Goal: Information Seeking & Learning: Find specific fact

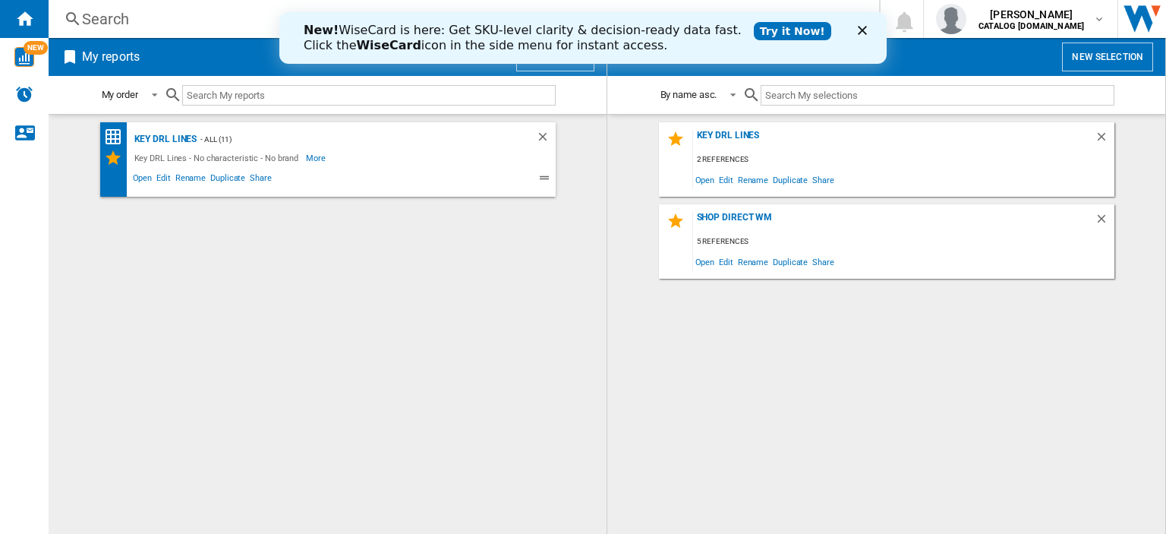
click at [115, 21] on div "Search" at bounding box center [461, 18] width 758 height 21
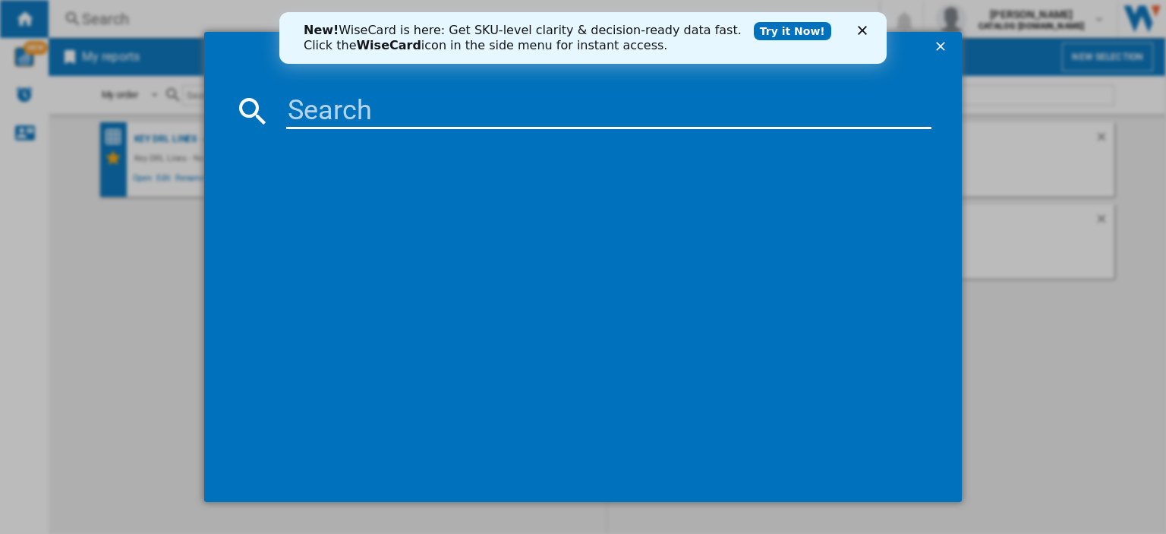
paste input "C HD 94M WBS [GEOGRAPHIC_DATA]"
type input "C HD 94M WBS [GEOGRAPHIC_DATA]"
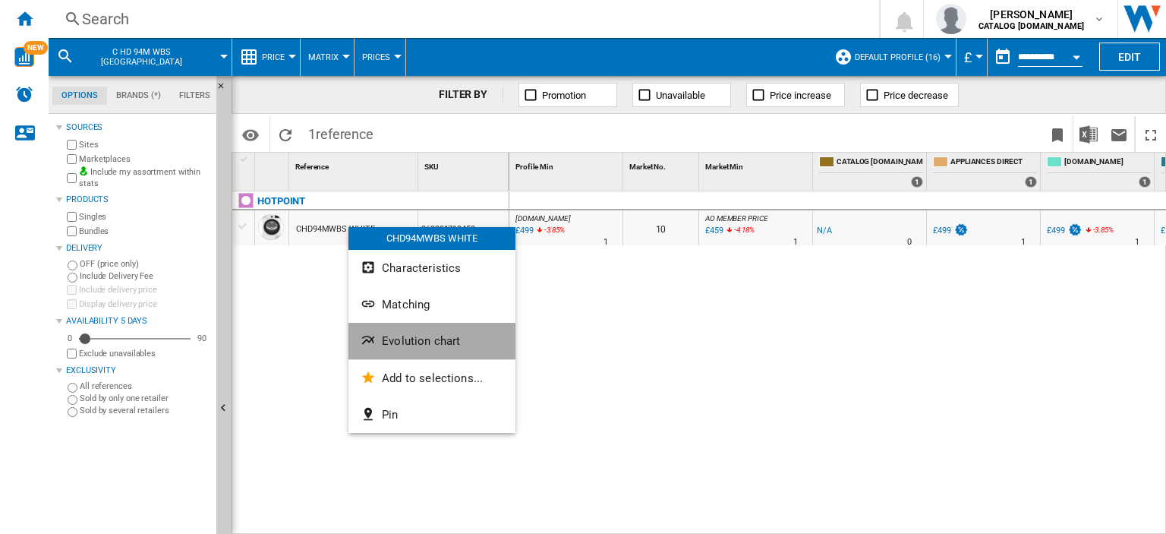
click at [405, 339] on span "Evolution chart" at bounding box center [421, 341] width 78 height 14
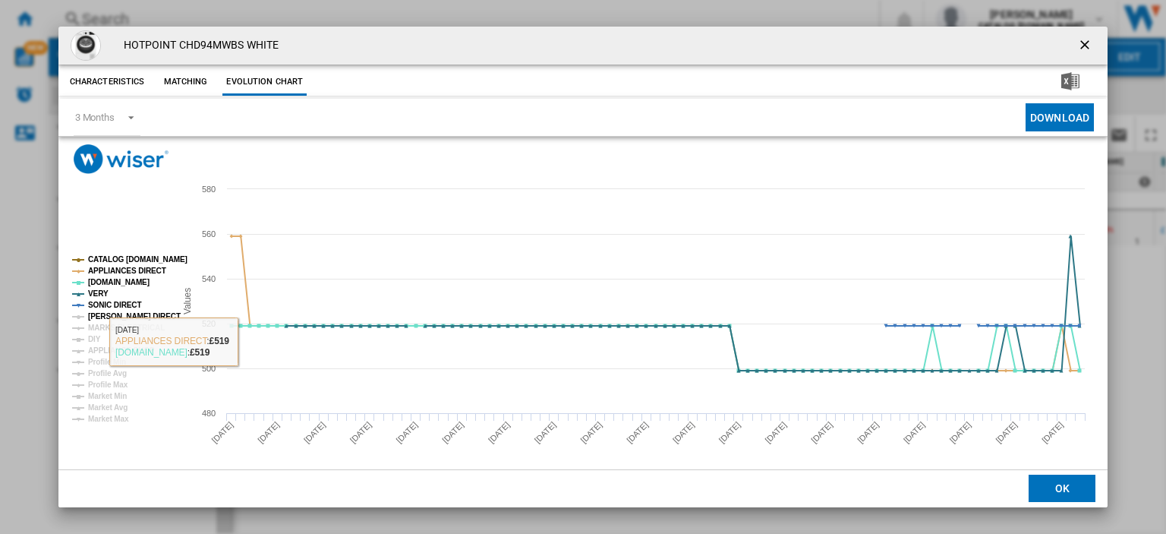
click at [111, 313] on tspan "[PERSON_NAME] DIRECT" at bounding box center [134, 316] width 93 height 8
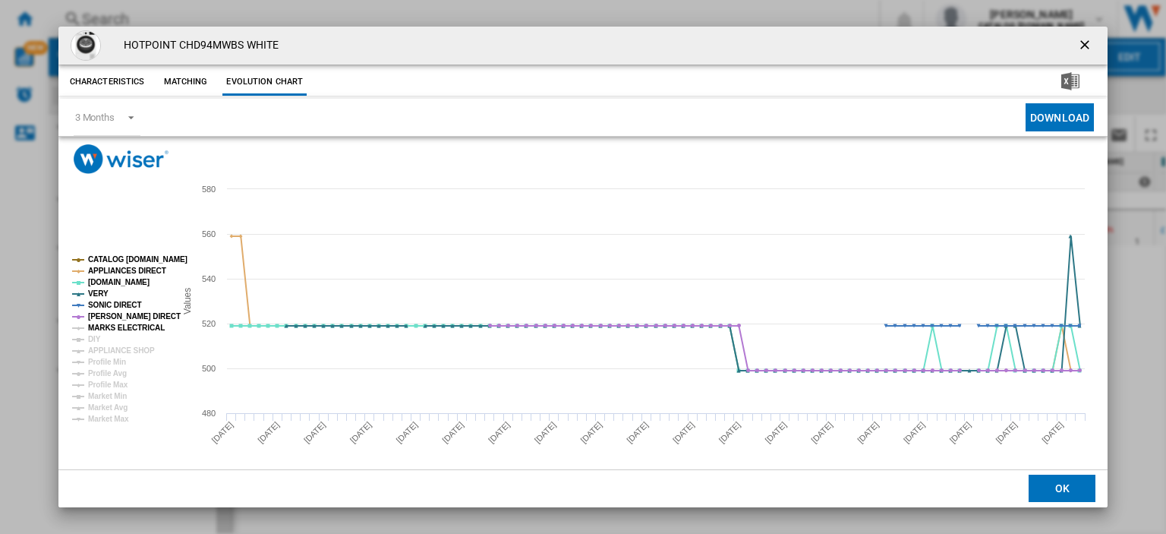
click at [112, 324] on tspan "MARKS ELECTRICAL" at bounding box center [126, 327] width 77 height 8
click at [97, 338] on tspan "DIY" at bounding box center [94, 339] width 13 height 8
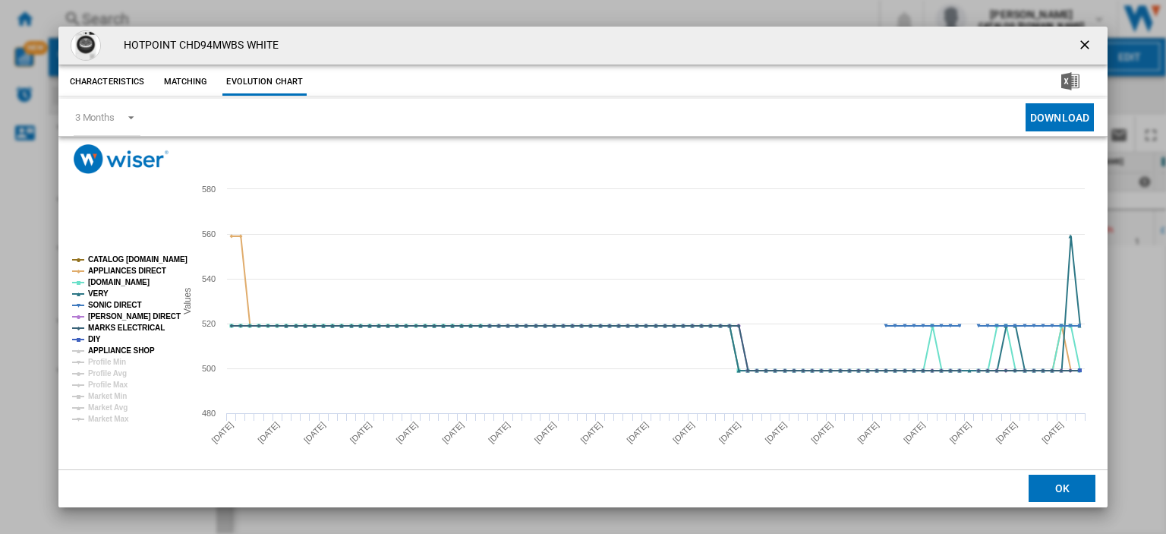
click at [102, 348] on tspan "APPLIANCE SHOP" at bounding box center [121, 350] width 67 height 8
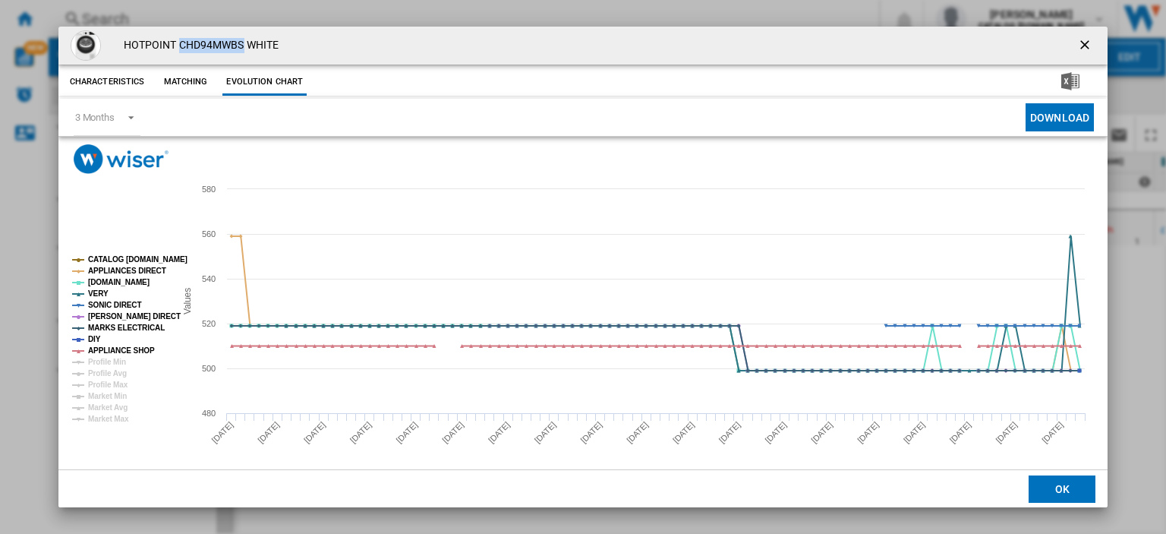
drag, startPoint x: 178, startPoint y: 44, endPoint x: 241, endPoint y: 43, distance: 63.8
click at [241, 43] on h4 "HOTPOINT CHD94MWBS WHITE" at bounding box center [197, 45] width 162 height 15
copy h4 "CHD94MWBS"
